Goal: Information Seeking & Learning: Find specific fact

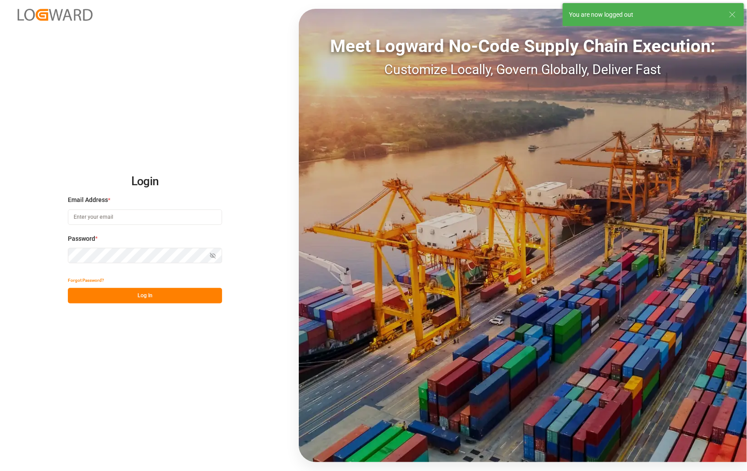
type input "[PERSON_NAME][EMAIL_ADDRESS][DOMAIN_NAME]"
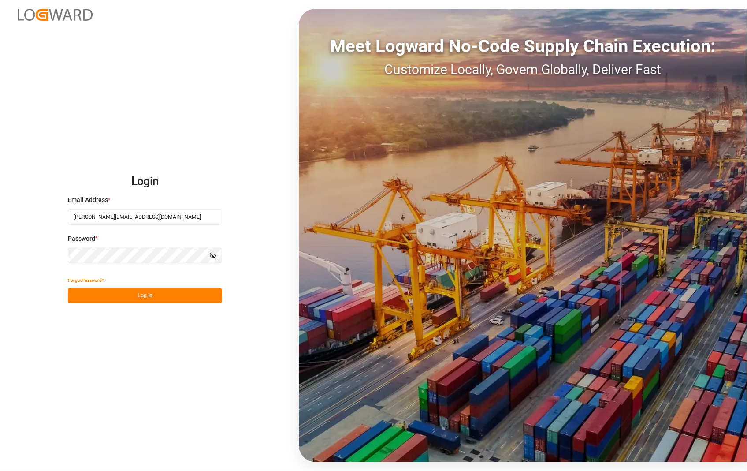
click at [160, 295] on button "Log In" at bounding box center [145, 295] width 154 height 15
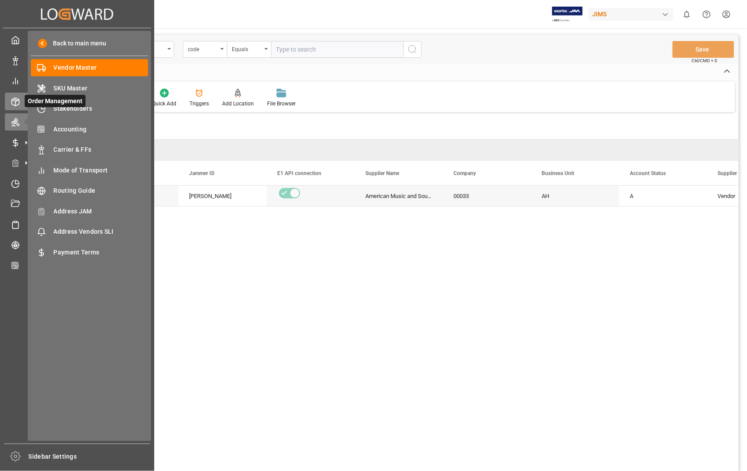
click at [14, 99] on icon at bounding box center [15, 101] width 9 height 9
click at [16, 97] on icon at bounding box center [15, 101] width 9 height 9
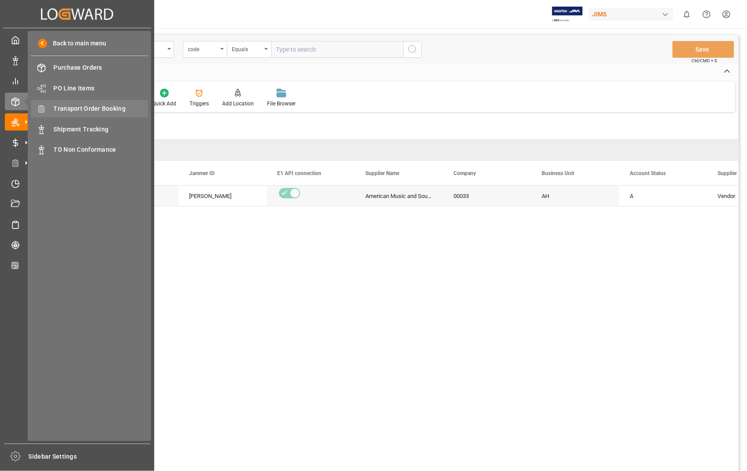
click at [104, 108] on span "Transport Order Booking" at bounding box center [101, 108] width 95 height 9
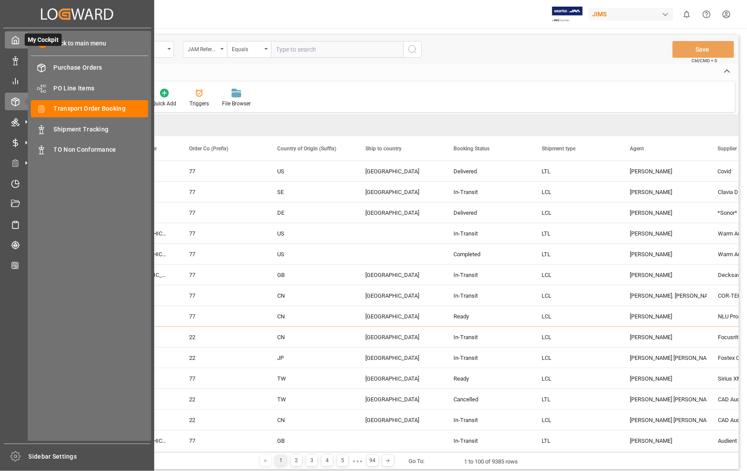
click at [14, 37] on icon at bounding box center [15, 40] width 7 height 7
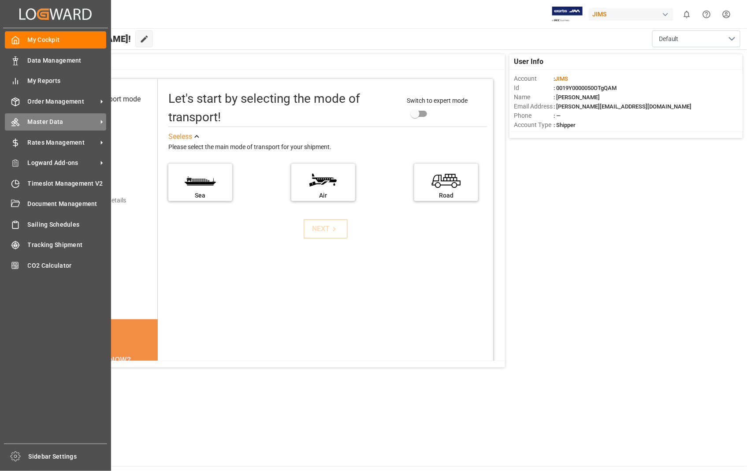
click at [58, 121] on span "Master Data" at bounding box center [63, 121] width 70 height 9
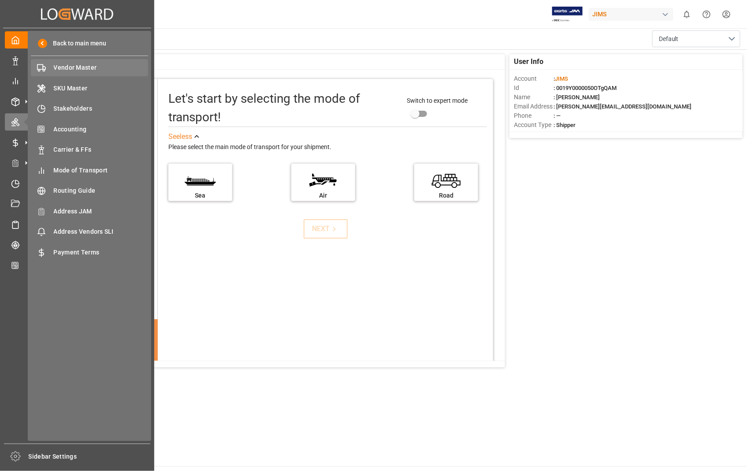
click at [76, 65] on span "Vendor Master" at bounding box center [101, 67] width 95 height 9
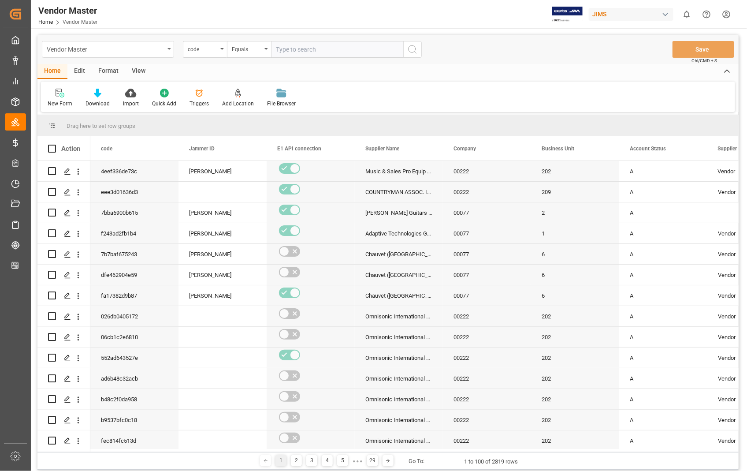
click at [166, 48] on div "Vendor Master" at bounding box center [108, 49] width 132 height 17
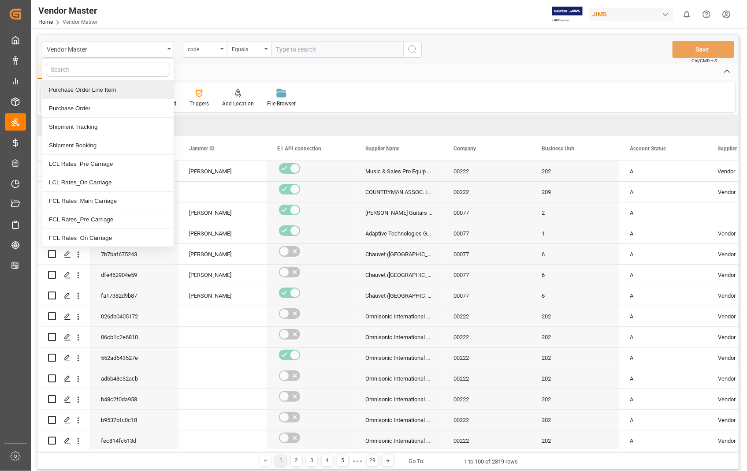
click at [280, 75] on div "Home Edit Format View" at bounding box center [387, 71] width 701 height 15
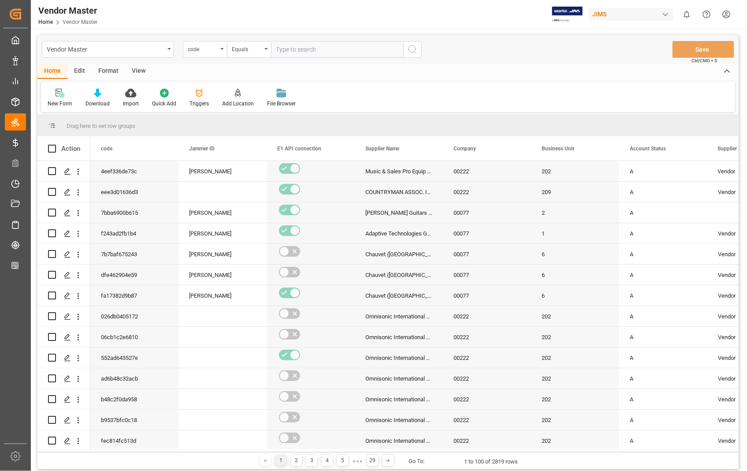
click at [139, 69] on div "View" at bounding box center [138, 71] width 27 height 15
click at [58, 105] on div "Default" at bounding box center [56, 104] width 17 height 8
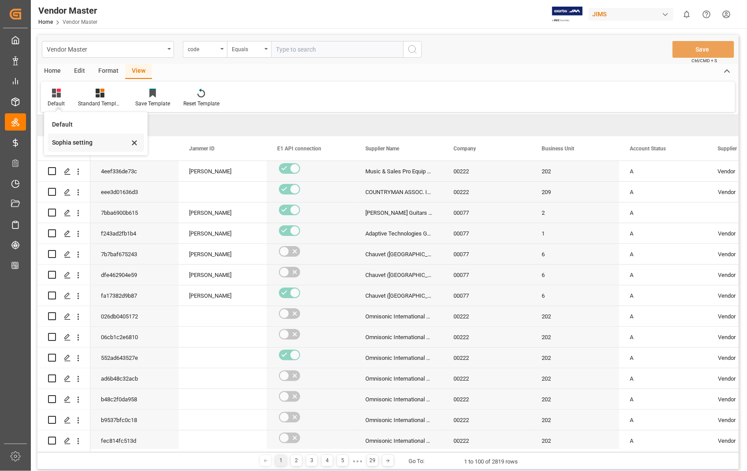
click at [88, 144] on div "Sophia setting" at bounding box center [90, 142] width 77 height 9
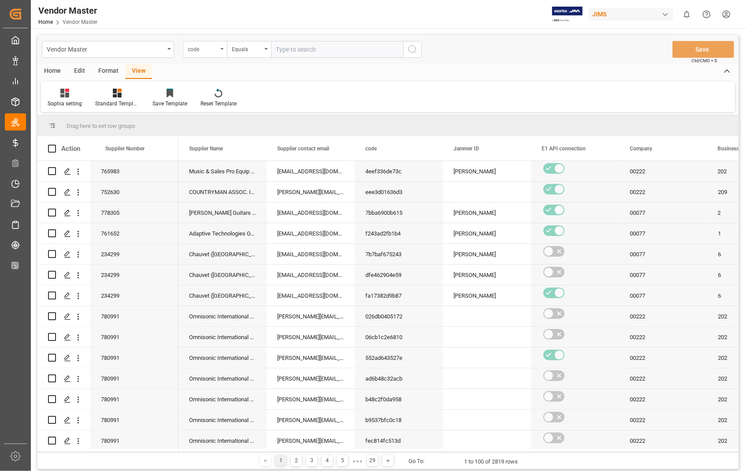
click at [222, 48] on icon "open menu" at bounding box center [222, 49] width 4 height 2
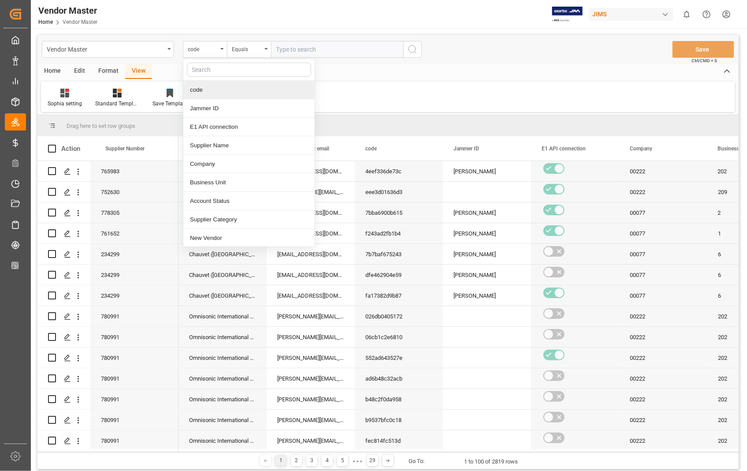
click at [361, 50] on input "text" at bounding box center [337, 49] width 132 height 17
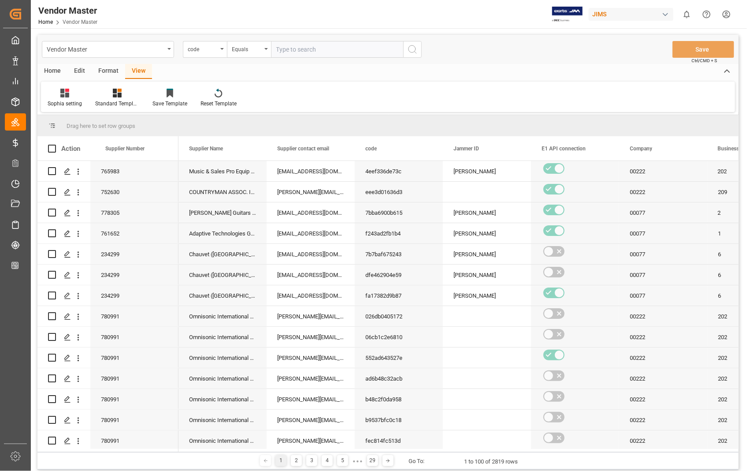
click at [331, 47] on input "text" at bounding box center [337, 49] width 132 height 17
paste input "596533"
type input "596533"
click at [410, 49] on icon "search button" at bounding box center [412, 49] width 11 height 11
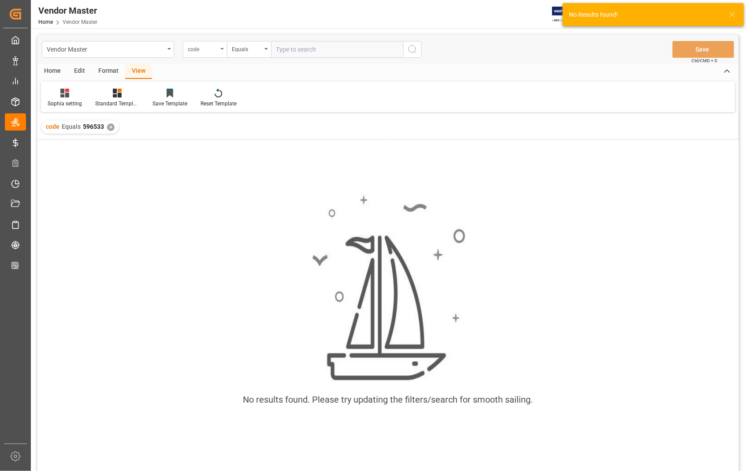
click at [225, 45] on div "code" at bounding box center [205, 49] width 44 height 17
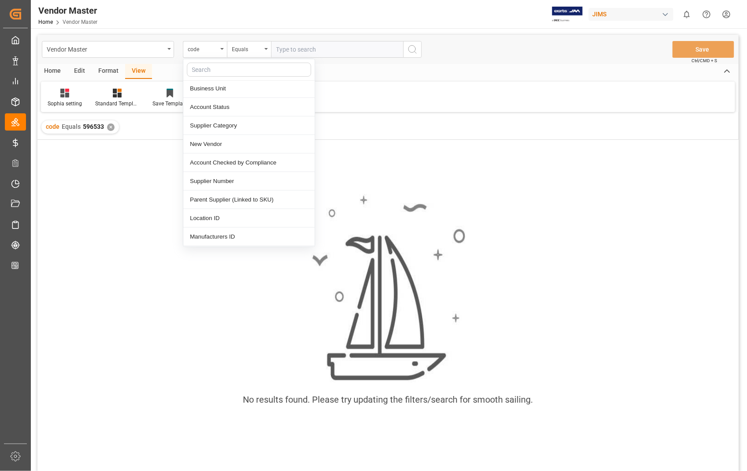
scroll to position [98, 0]
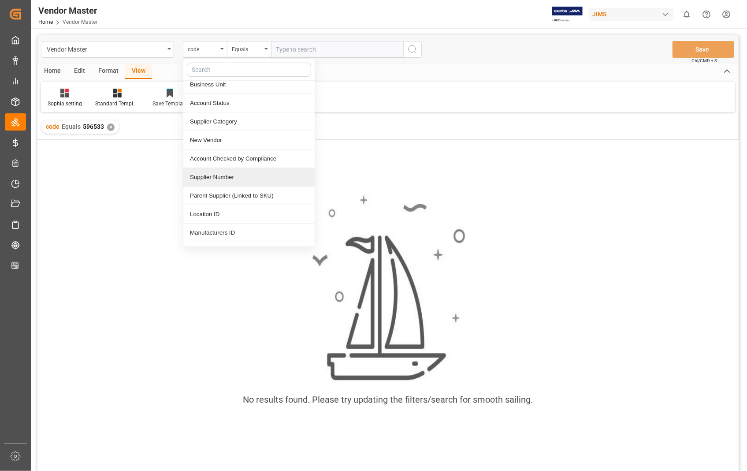
click at [231, 176] on div "Supplier Number" at bounding box center [248, 177] width 131 height 19
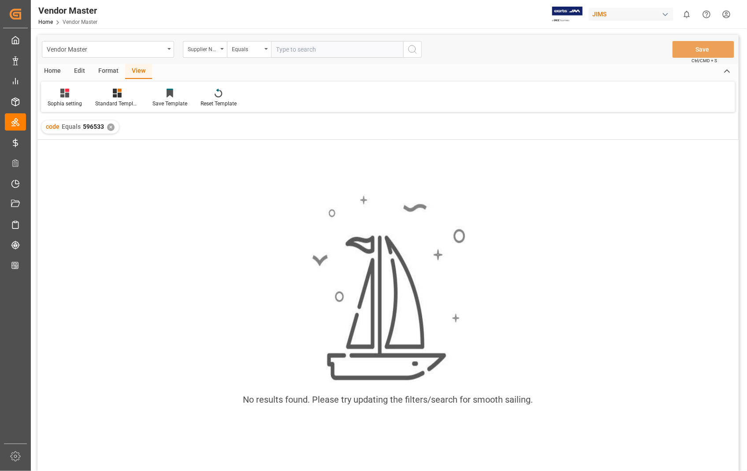
click at [415, 51] on icon "search button" at bounding box center [412, 49] width 11 height 11
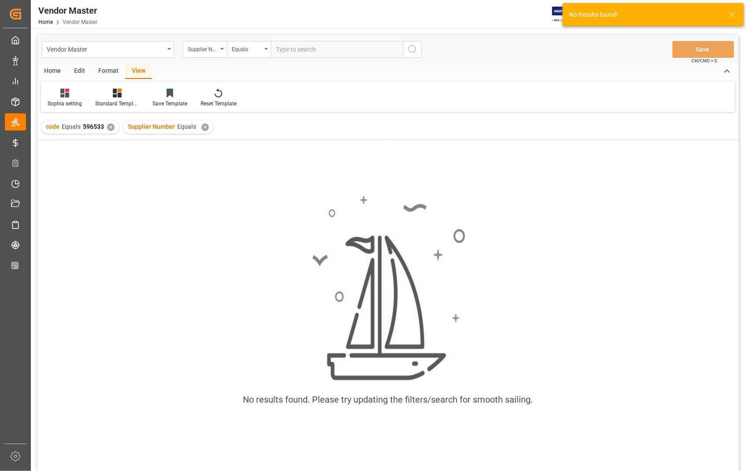
click at [346, 43] on input "text" at bounding box center [337, 49] width 132 height 17
click at [202, 129] on div "✕" at bounding box center [204, 126] width 7 height 7
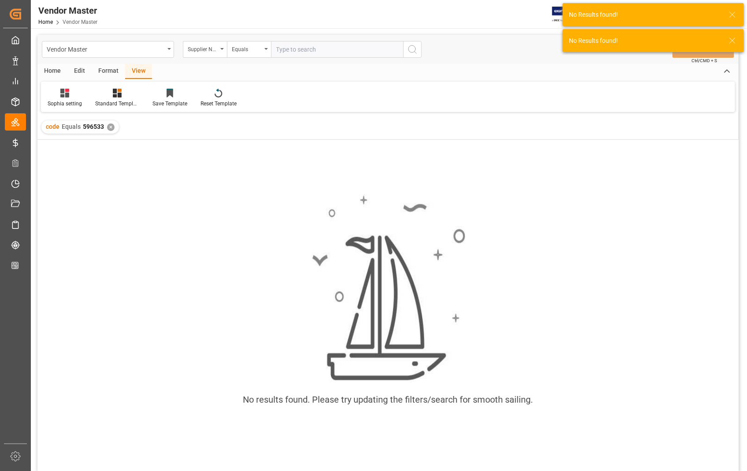
click at [112, 128] on div "✕" at bounding box center [110, 126] width 7 height 7
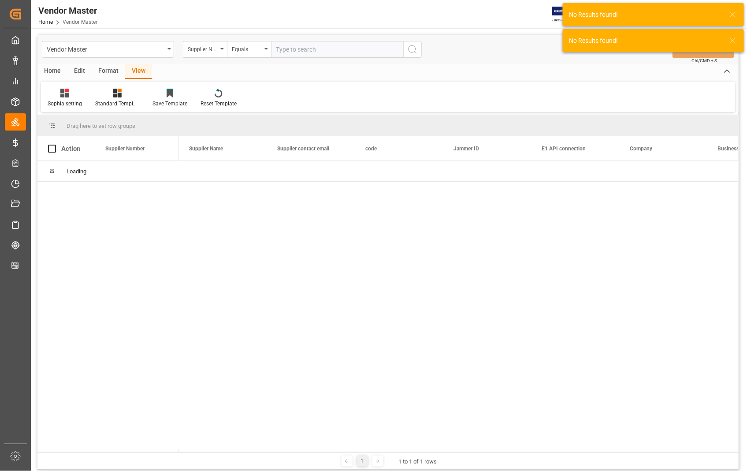
click at [334, 45] on input "text" at bounding box center [337, 49] width 132 height 17
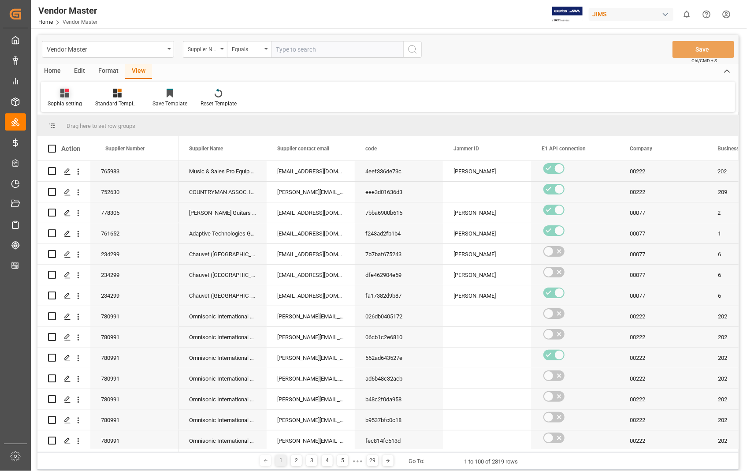
click at [72, 104] on div "Sophia setting" at bounding box center [65, 104] width 34 height 8
click at [75, 147] on div "Sophia setting" at bounding box center [92, 142] width 77 height 9
click at [334, 49] on input "text" at bounding box center [337, 49] width 132 height 17
paste input "596533"
type input "596533"
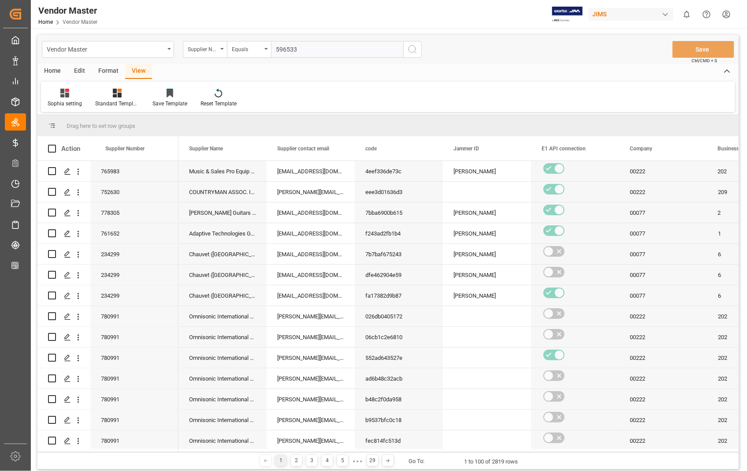
click at [411, 49] on icon "search button" at bounding box center [412, 49] width 11 height 11
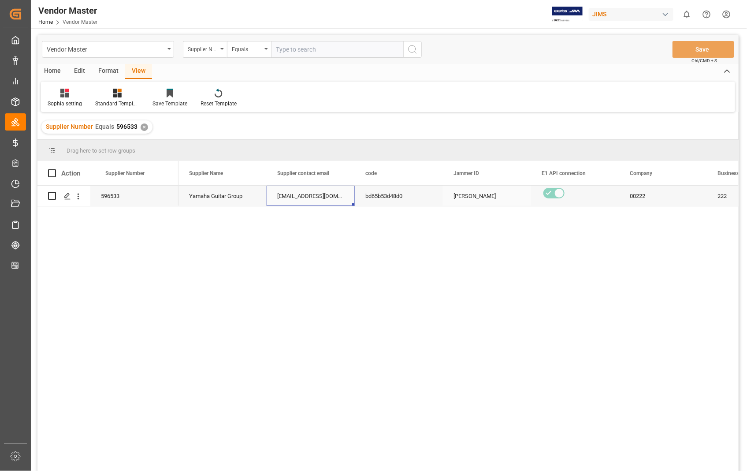
click at [306, 197] on div "[EMAIL_ADDRESS][DOMAIN_NAME]; [EMAIL_ADDRESS][DOMAIN_NAME]; [EMAIL_ADDRESS][DOM…" at bounding box center [311, 196] width 88 height 20
click at [316, 195] on div "[EMAIL_ADDRESS][DOMAIN_NAME]; [EMAIL_ADDRESS][DOMAIN_NAME]; [EMAIL_ADDRESS][DOM…" at bounding box center [311, 196] width 88 height 20
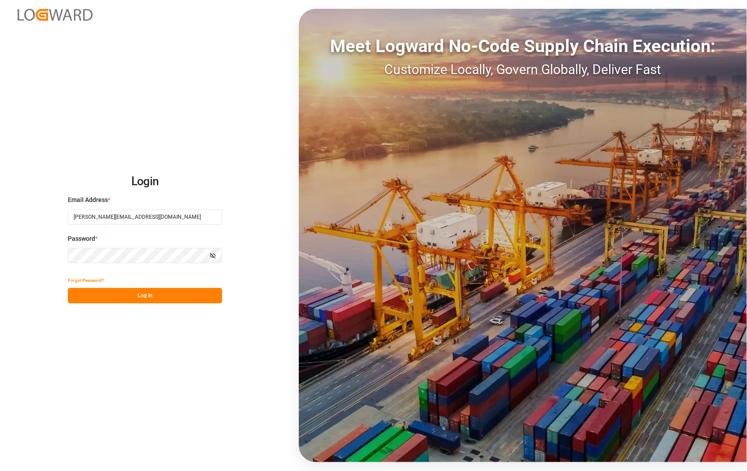
click at [146, 301] on button "Log In" at bounding box center [145, 295] width 154 height 15
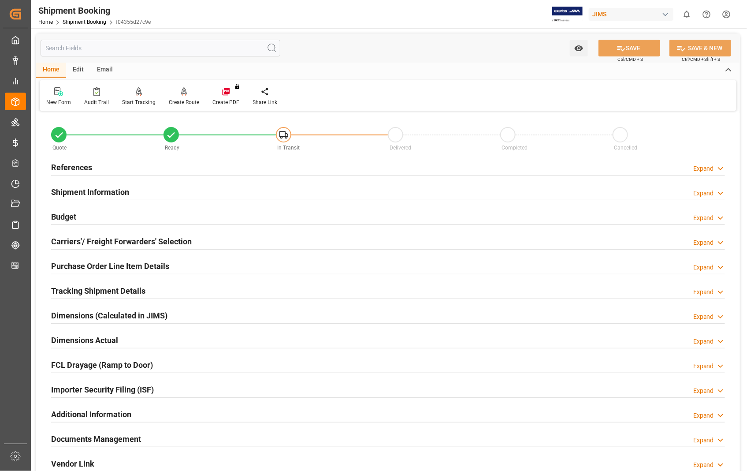
click at [81, 243] on h2 "Carriers'/ Freight Forwarders' Selection" at bounding box center [121, 241] width 141 height 12
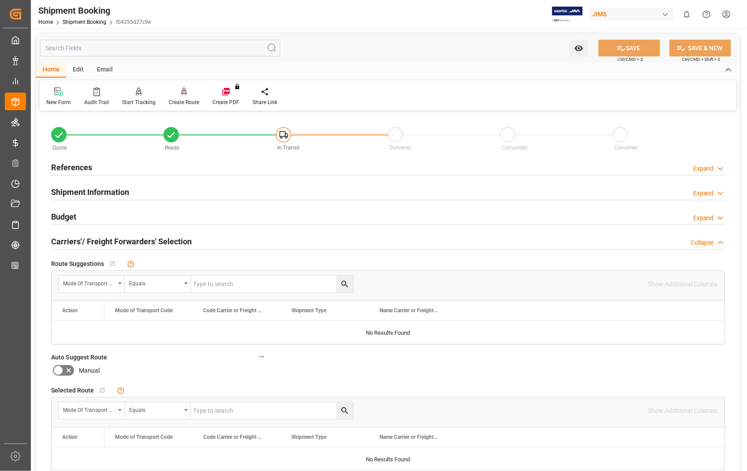
click at [81, 243] on h2 "Carriers'/ Freight Forwarders' Selection" at bounding box center [121, 241] width 141 height 12
